Goal: Task Accomplishment & Management: Complete application form

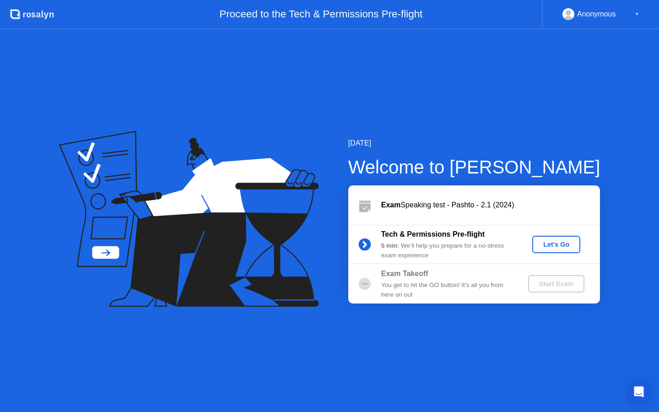
click at [547, 245] on div "Let's Go" at bounding box center [556, 244] width 41 height 7
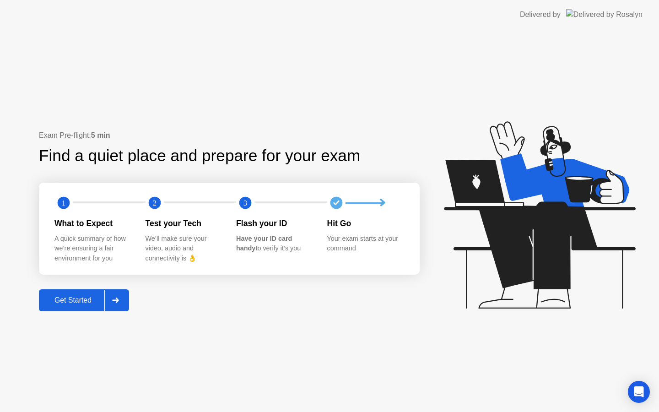
click at [67, 300] on div "Get Started" at bounding box center [73, 300] width 63 height 8
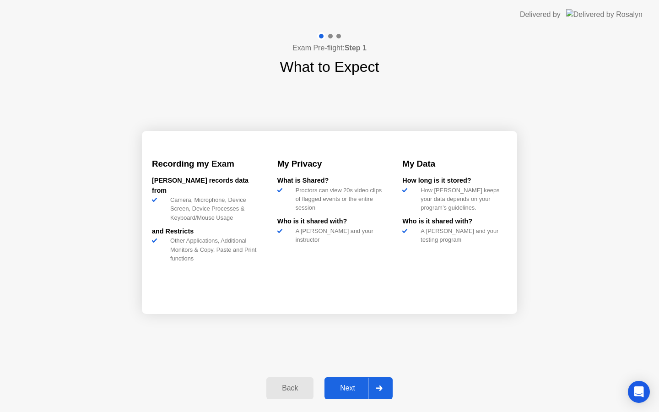
click at [354, 391] on div "Next" at bounding box center [347, 388] width 41 height 8
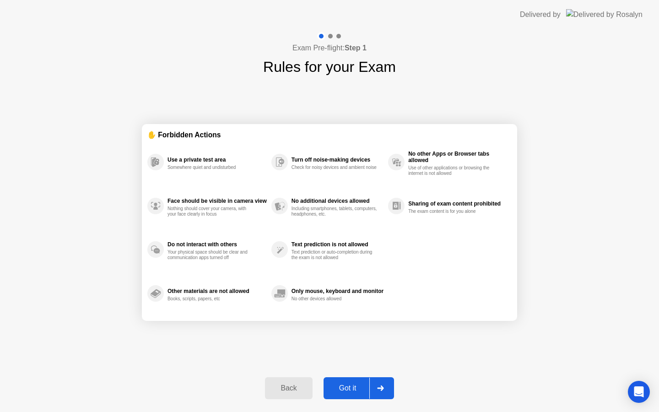
click at [350, 390] on div "Got it" at bounding box center [348, 388] width 43 height 8
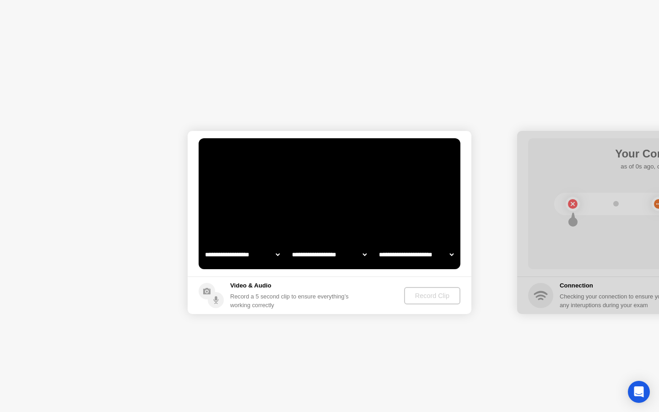
select select "**********"
select select "*******"
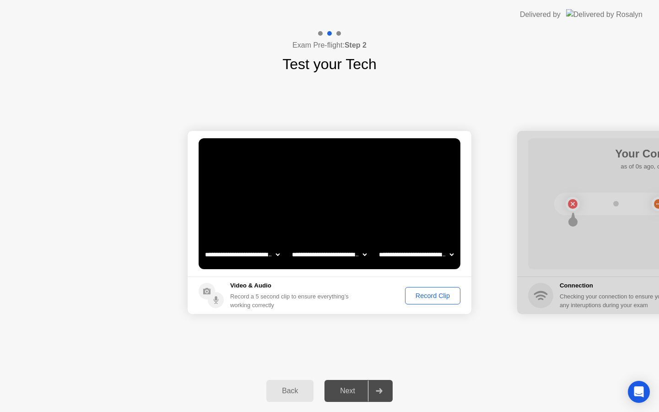
click at [430, 297] on div "Record Clip" at bounding box center [432, 295] width 49 height 7
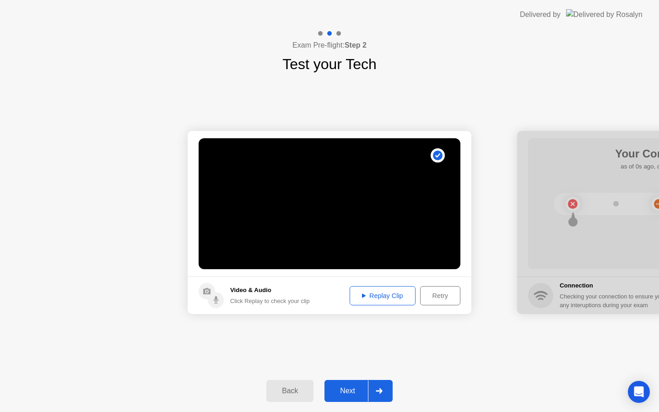
click at [397, 295] on div "Replay Clip" at bounding box center [383, 295] width 60 height 7
click at [344, 387] on div "Next" at bounding box center [347, 391] width 41 height 8
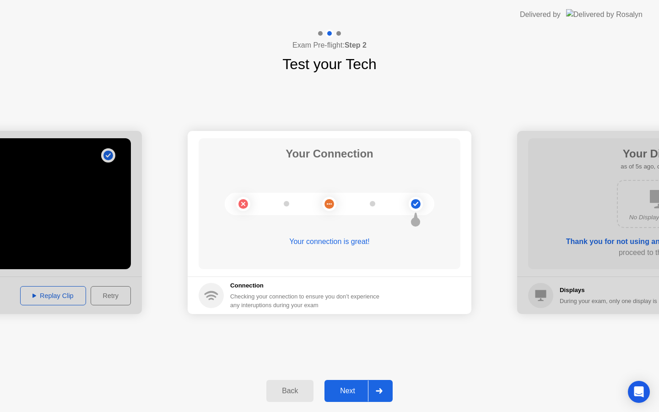
click at [346, 392] on div "Next" at bounding box center [347, 391] width 41 height 8
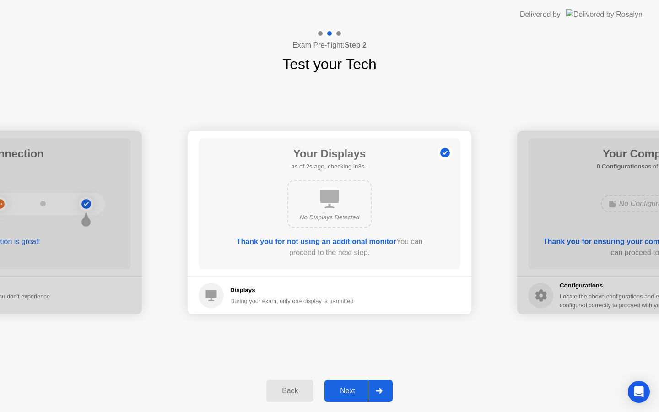
click at [346, 392] on div "Next" at bounding box center [347, 391] width 41 height 8
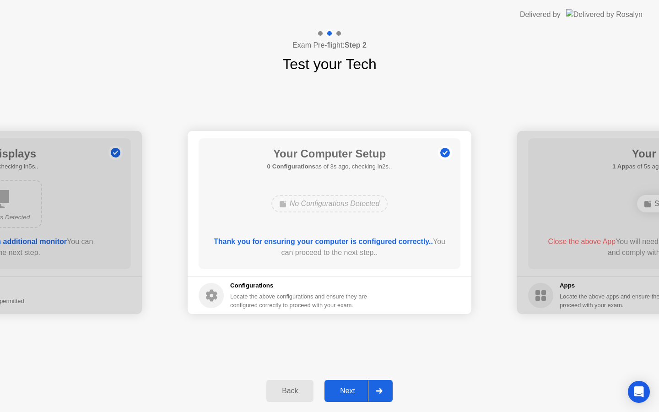
click at [346, 392] on div "Next" at bounding box center [347, 391] width 41 height 8
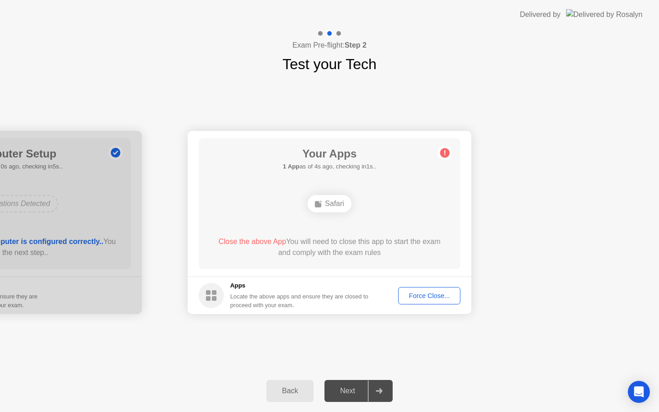
click at [414, 298] on div "Force Close..." at bounding box center [430, 295] width 56 height 7
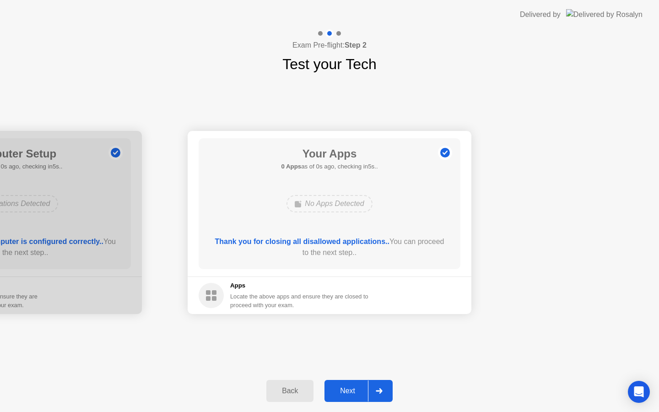
click at [352, 388] on div "Next" at bounding box center [347, 391] width 41 height 8
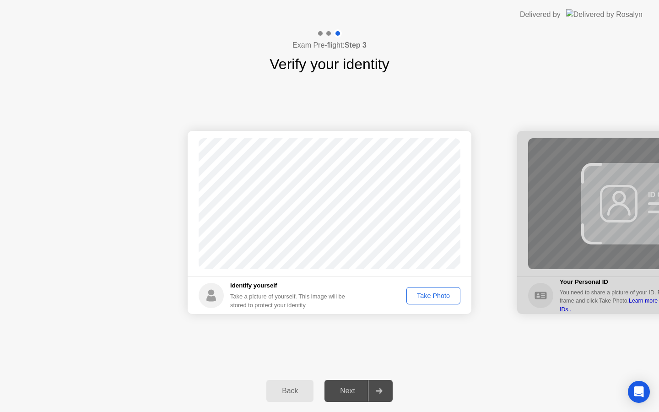
click at [427, 295] on div "Take Photo" at bounding box center [434, 295] width 48 height 7
click at [357, 391] on div "Next" at bounding box center [347, 391] width 41 height 8
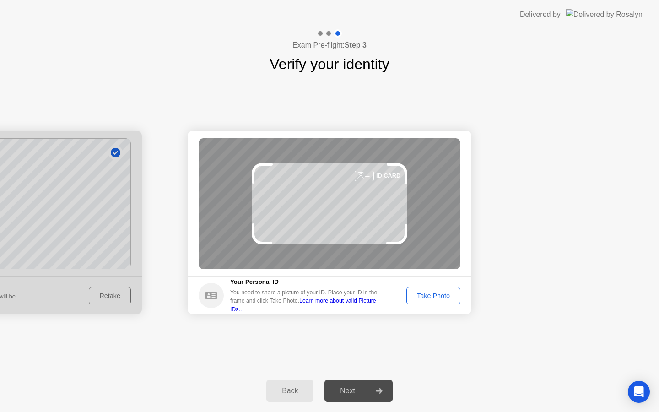
click at [357, 391] on div "Next" at bounding box center [347, 391] width 41 height 8
click at [429, 296] on div "Take Photo" at bounding box center [434, 295] width 48 height 7
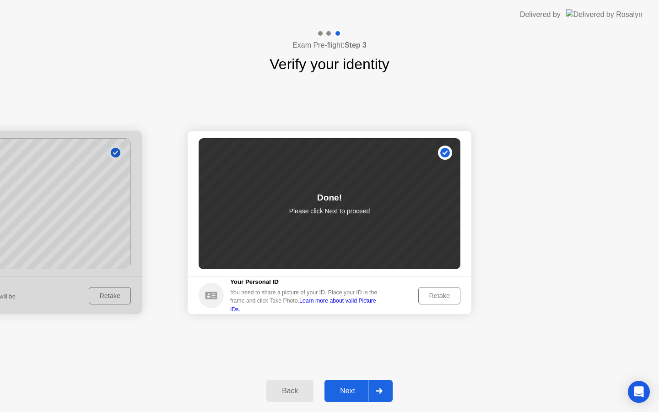
click at [432, 298] on div "Retake" at bounding box center [440, 295] width 36 height 7
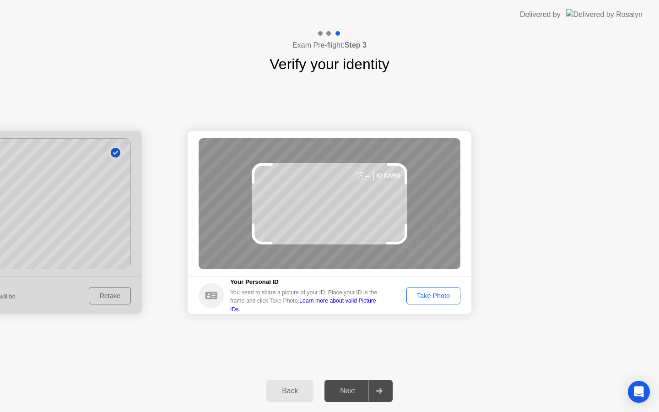
click at [439, 298] on div "Take Photo" at bounding box center [434, 295] width 48 height 7
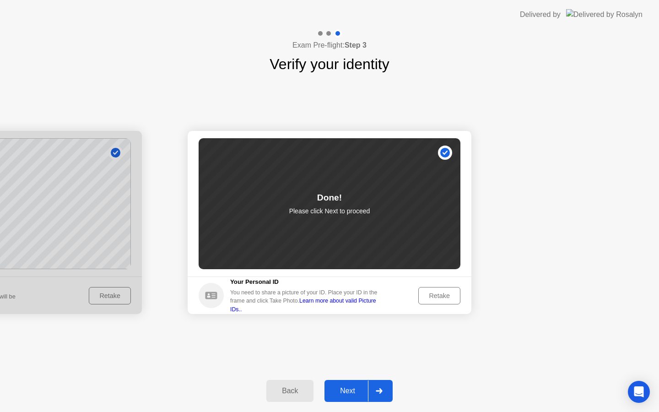
click at [355, 390] on div "Next" at bounding box center [347, 391] width 41 height 8
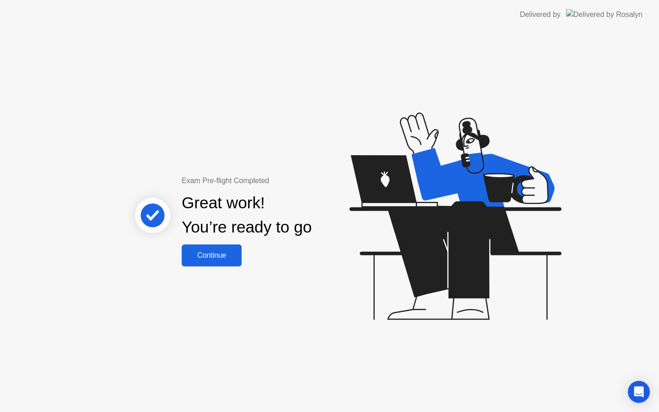
click at [220, 256] on div "Continue" at bounding box center [212, 255] width 54 height 8
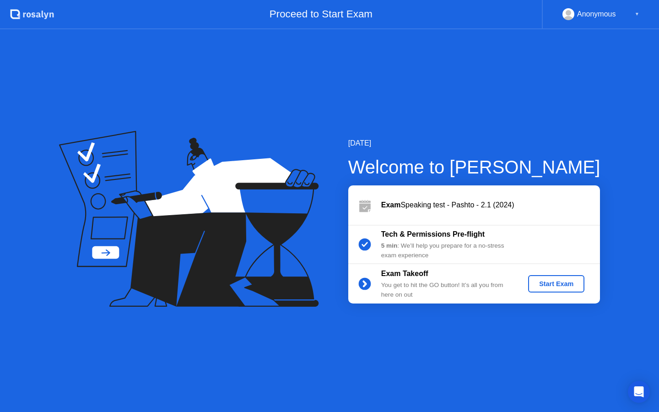
click at [552, 280] on div "Start Exam" at bounding box center [556, 283] width 49 height 7
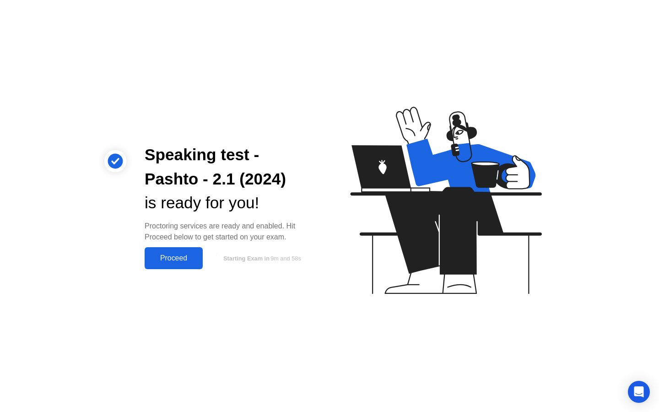
click at [188, 262] on div "Proceed" at bounding box center [173, 258] width 53 height 8
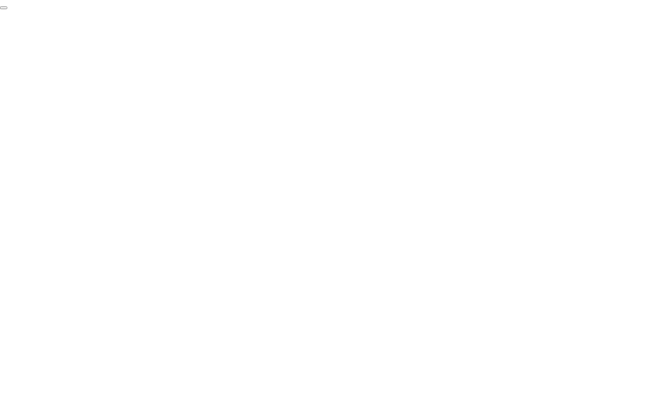
click div "End Proctoring Session"
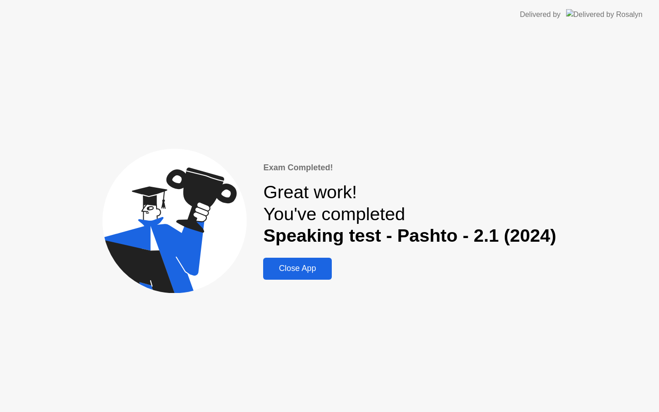
click at [303, 271] on div "Close App" at bounding box center [297, 269] width 63 height 10
